Goal: Check status

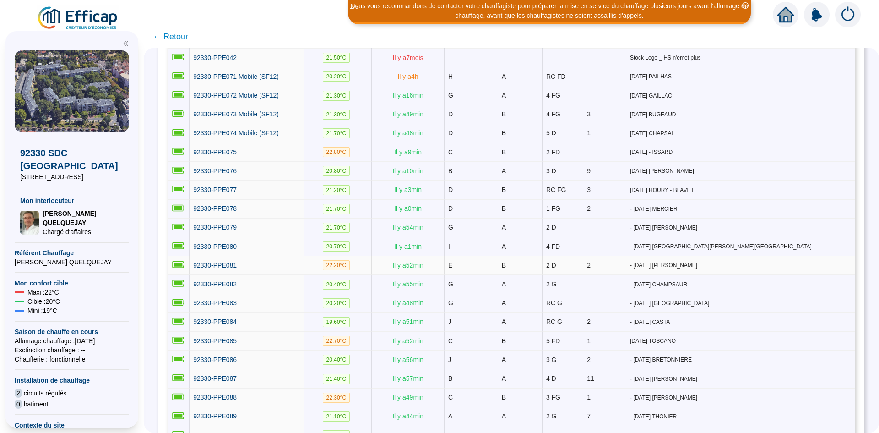
scroll to position [198, 0]
